Goal: Navigation & Orientation: Find specific page/section

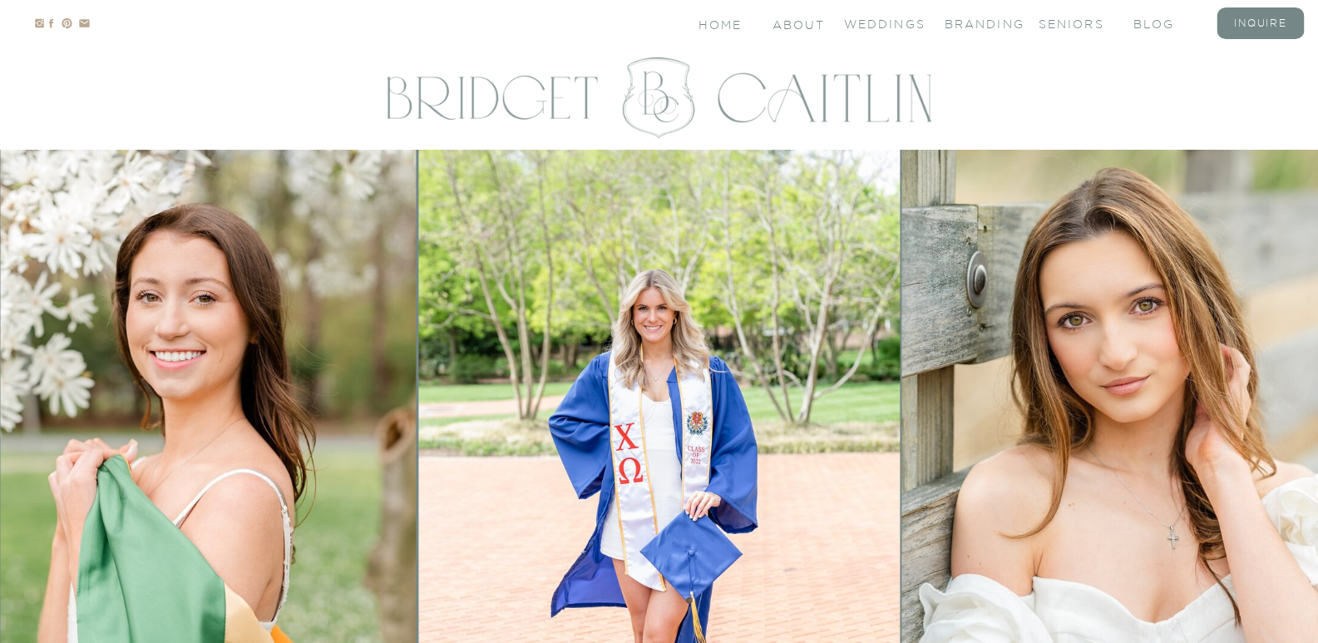
click at [1081, 350] on img at bounding box center [1143, 487] width 482 height 675
click at [1090, 359] on img at bounding box center [1143, 487] width 482 height 675
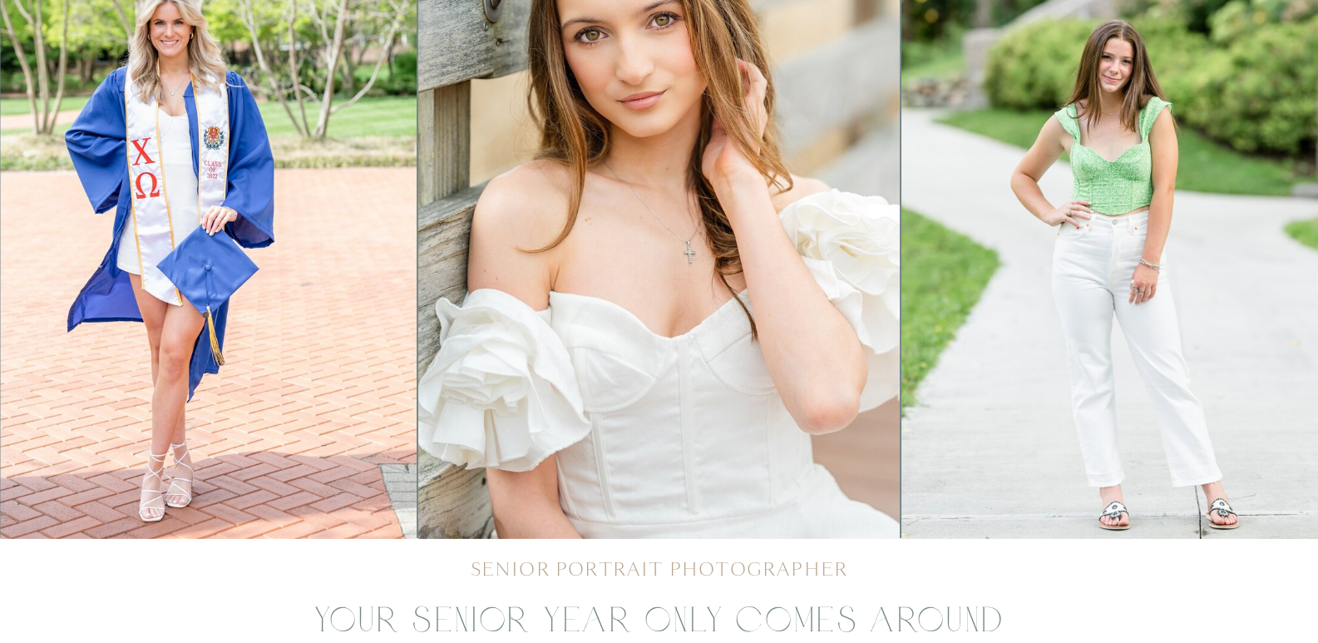
scroll to position [305, 0]
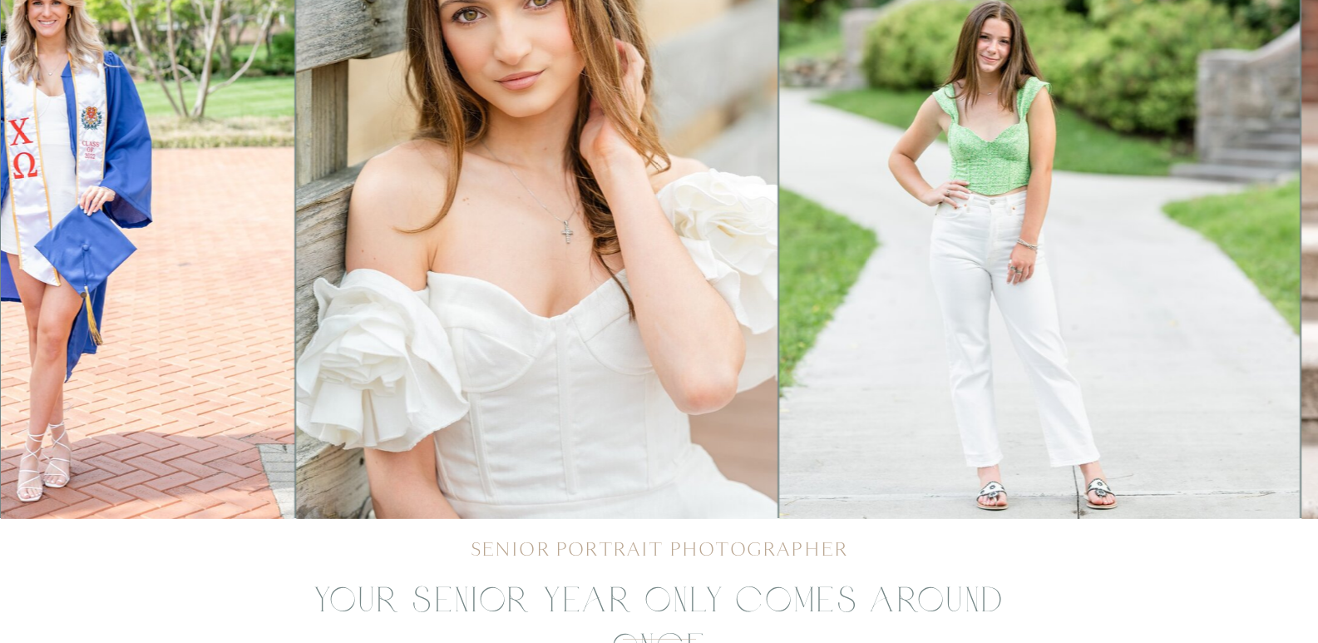
click at [779, 195] on img at bounding box center [1039, 181] width 521 height 675
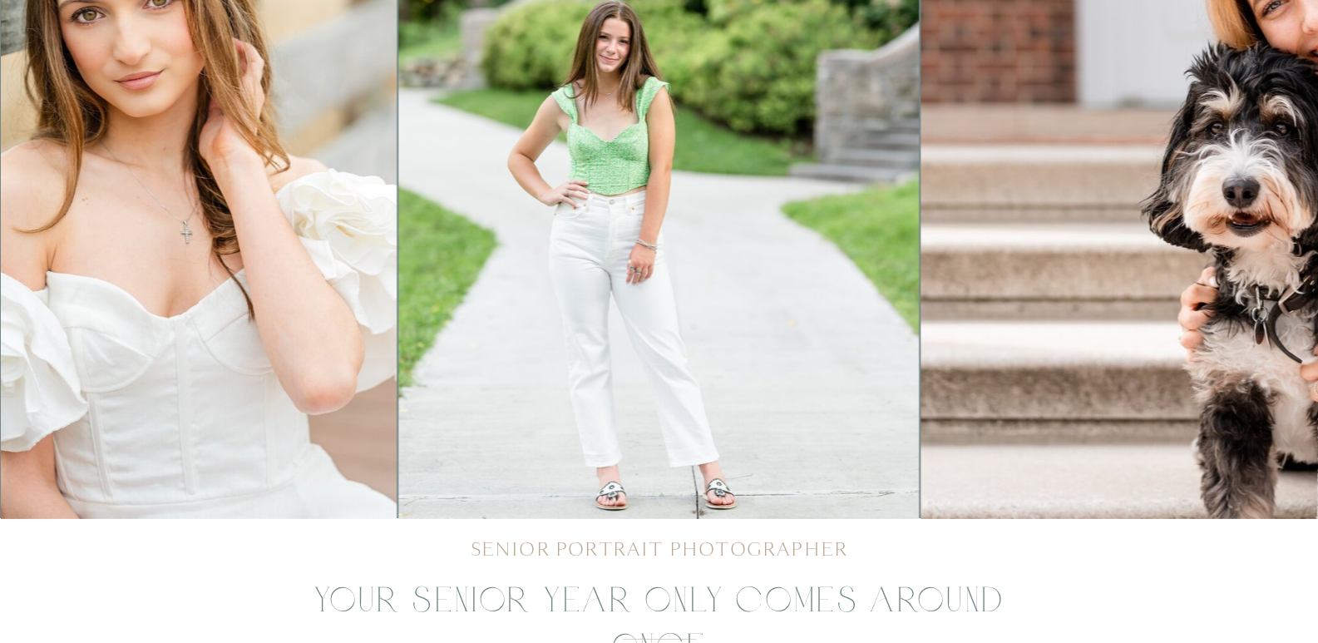
click at [921, 239] on img at bounding box center [1342, 181] width 843 height 675
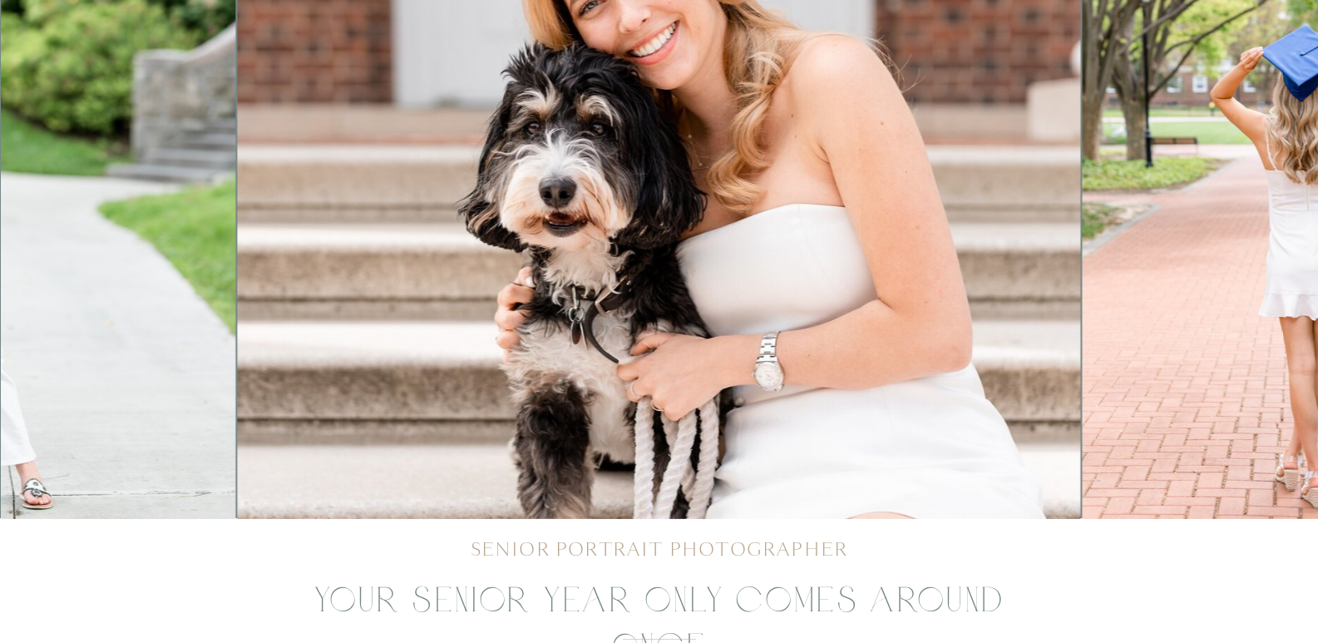
click at [1082, 210] on img at bounding box center [1310, 181] width 456 height 675
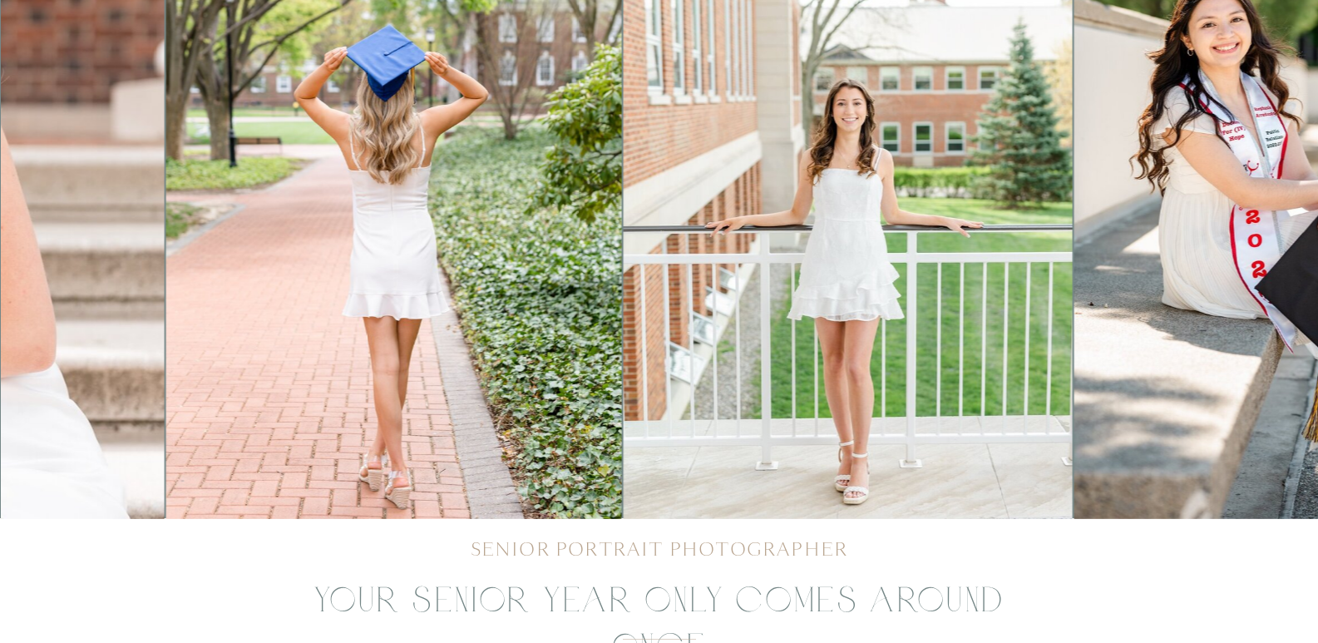
click at [623, 299] on img at bounding box center [847, 181] width 449 height 675
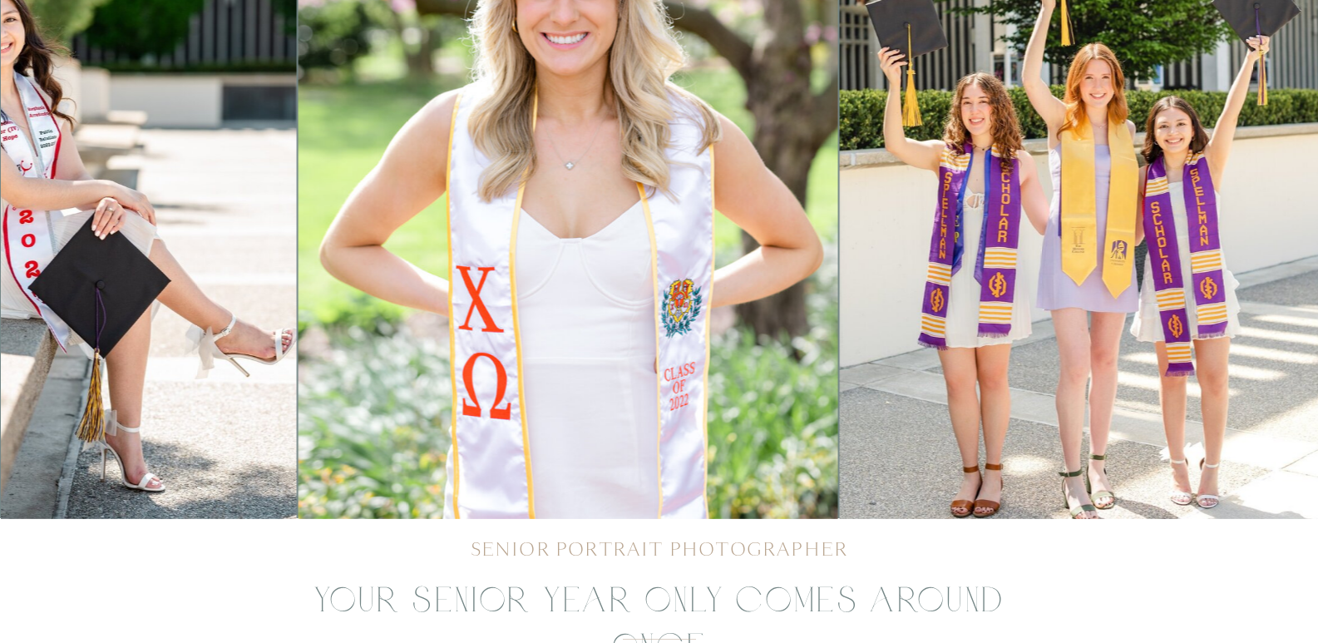
click at [466, 327] on img at bounding box center [569, 181] width 540 height 675
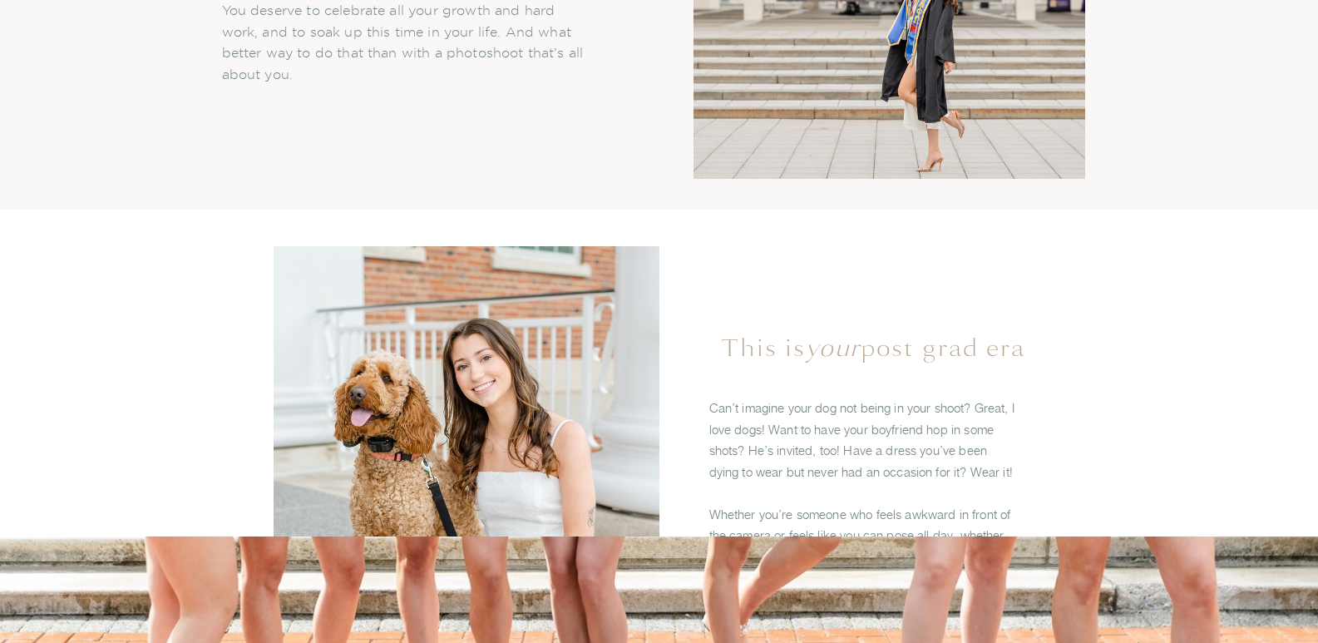
scroll to position [1992, 0]
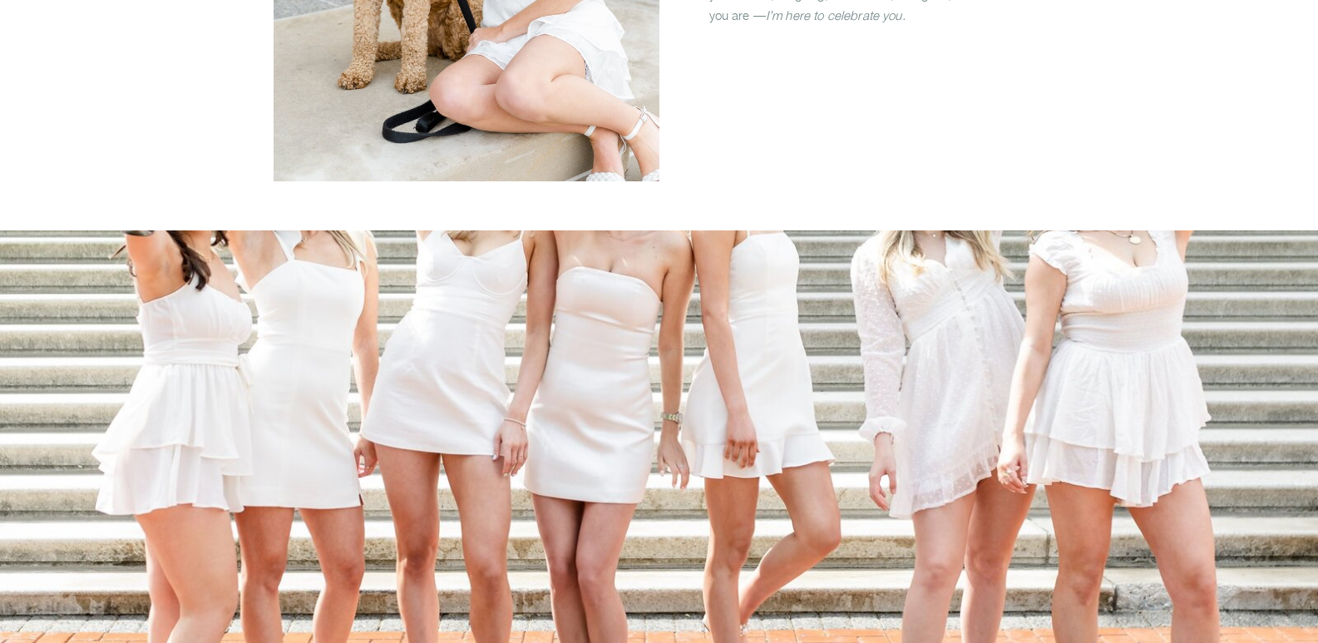
drag, startPoint x: 559, startPoint y: 57, endPoint x: 484, endPoint y: 114, distance: 94.3
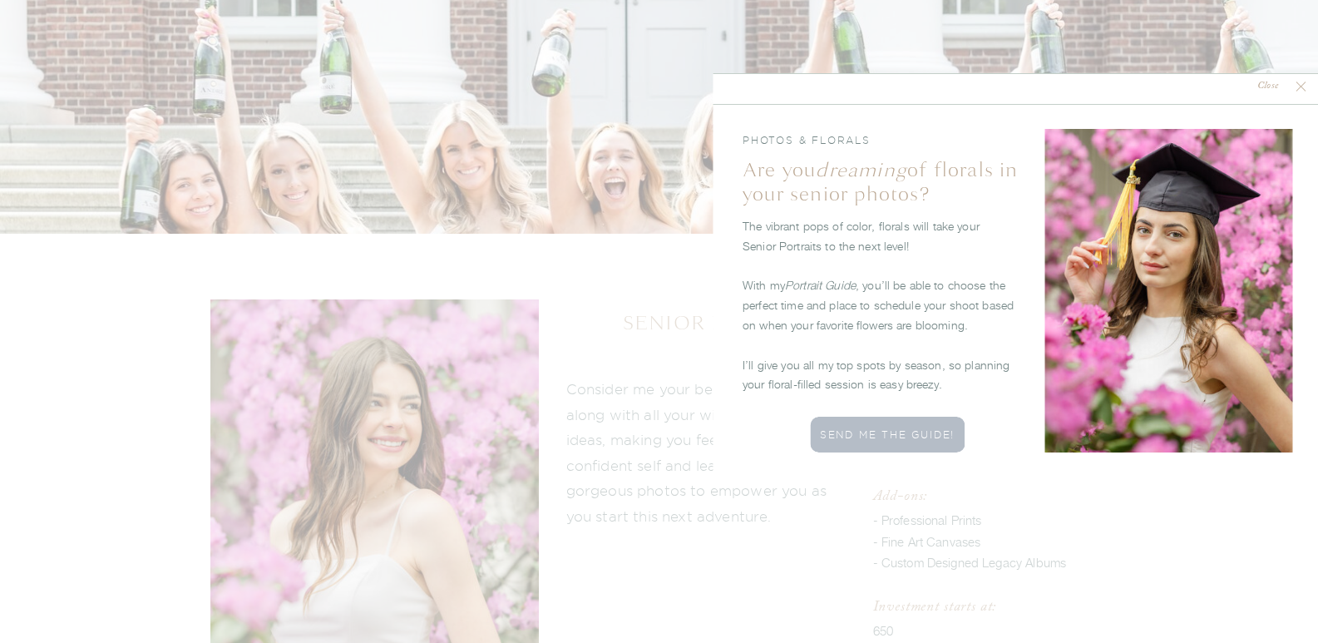
scroll to position [2555, 0]
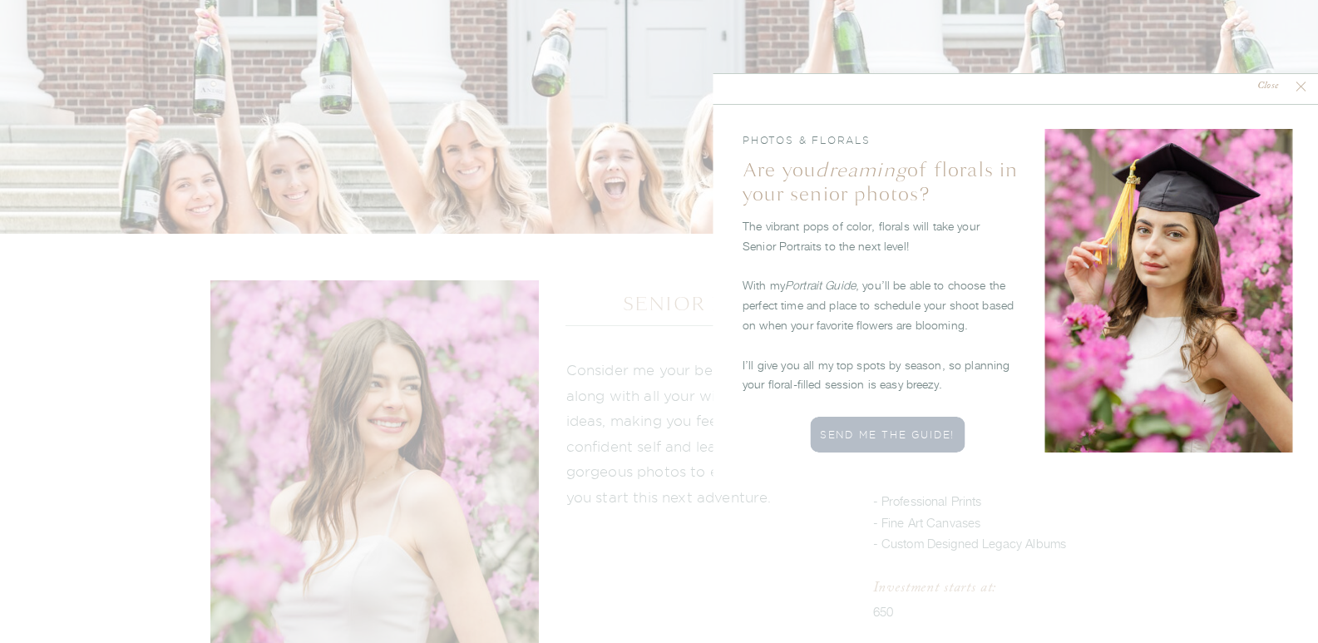
click at [1275, 84] on nav "Close" at bounding box center [1268, 87] width 49 height 16
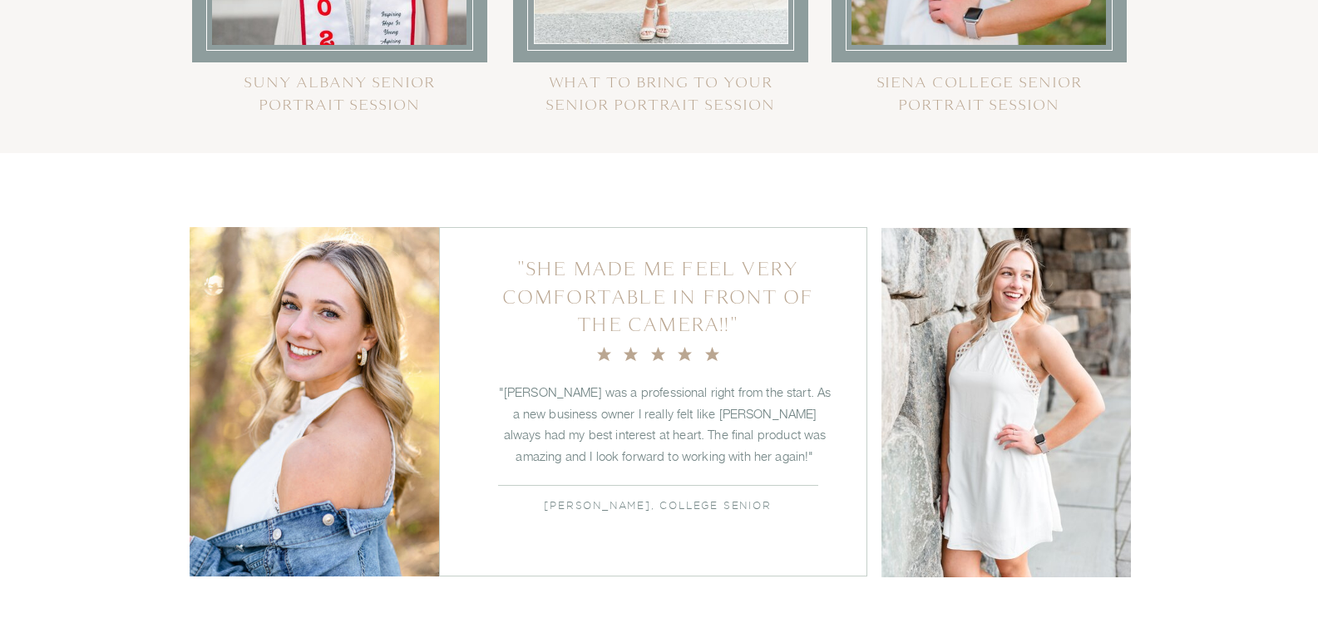
scroll to position [5583, 0]
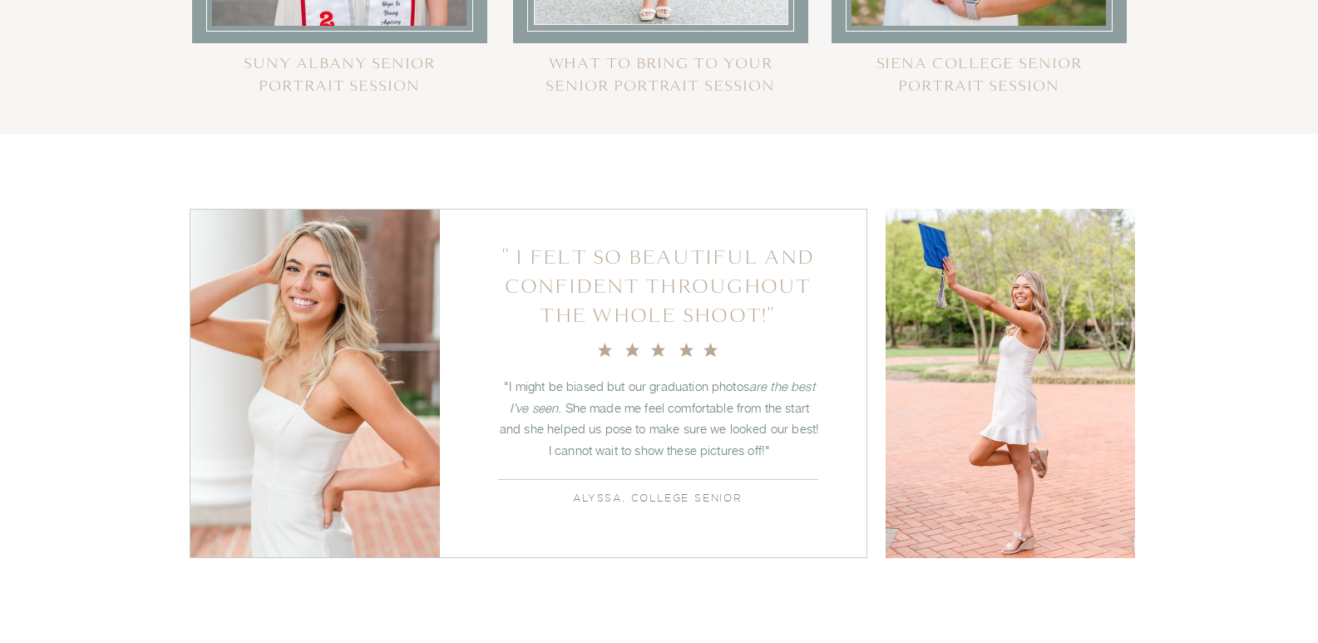
drag, startPoint x: 997, startPoint y: 337, endPoint x: 922, endPoint y: 298, distance: 84.5
click at [922, 298] on div at bounding box center [1011, 383] width 250 height 349
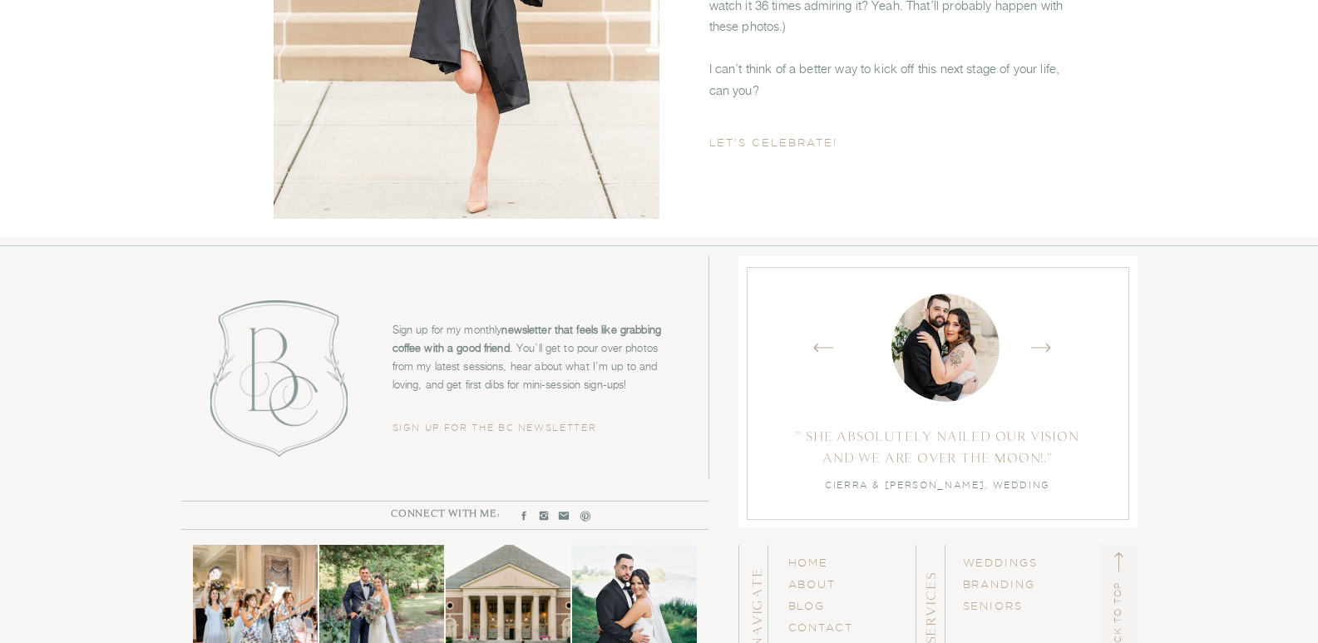
scroll to position [0, 0]
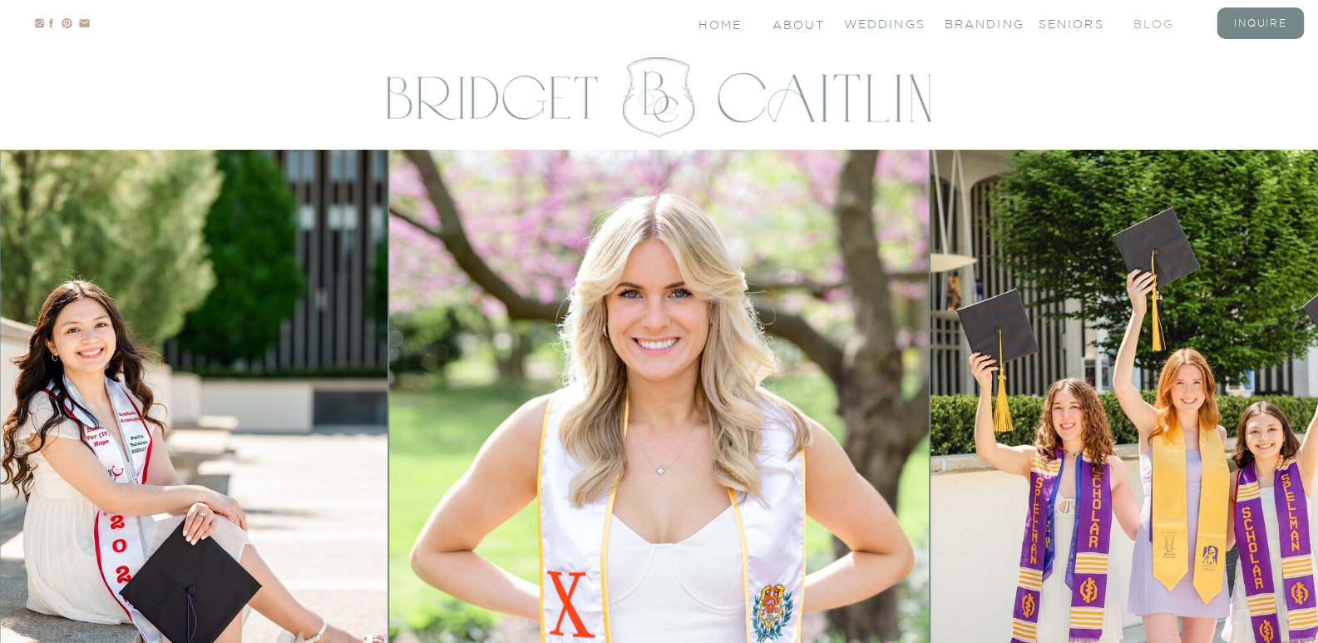
click at [1139, 25] on nav "blog" at bounding box center [1167, 23] width 67 height 14
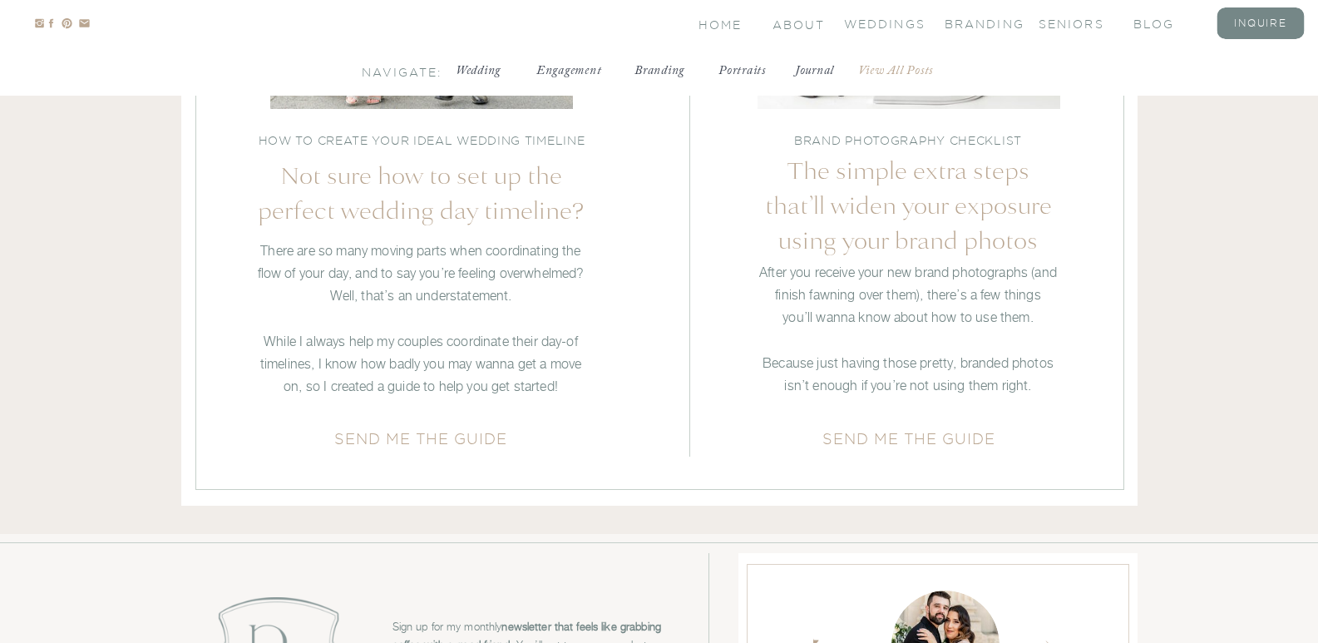
scroll to position [5999, 0]
